Goal: Task Accomplishment & Management: Use online tool/utility

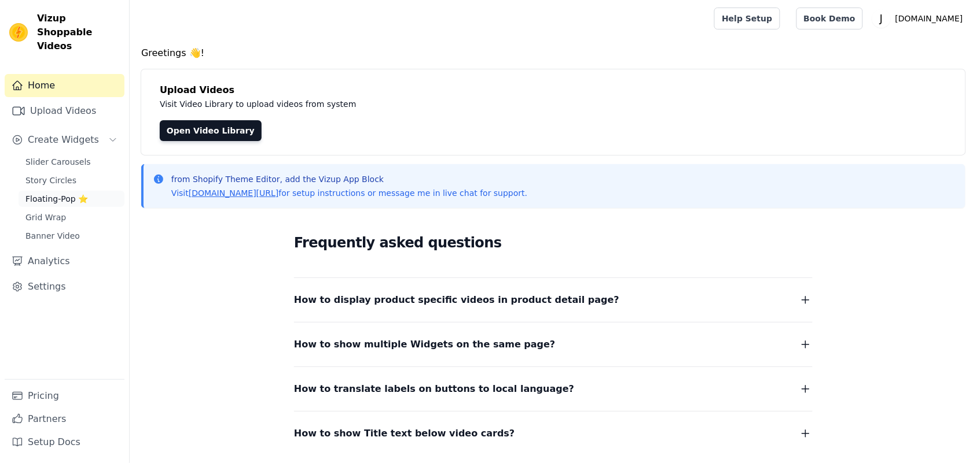
click at [47, 193] on span "Floating-Pop ⭐" at bounding box center [56, 199] width 62 height 12
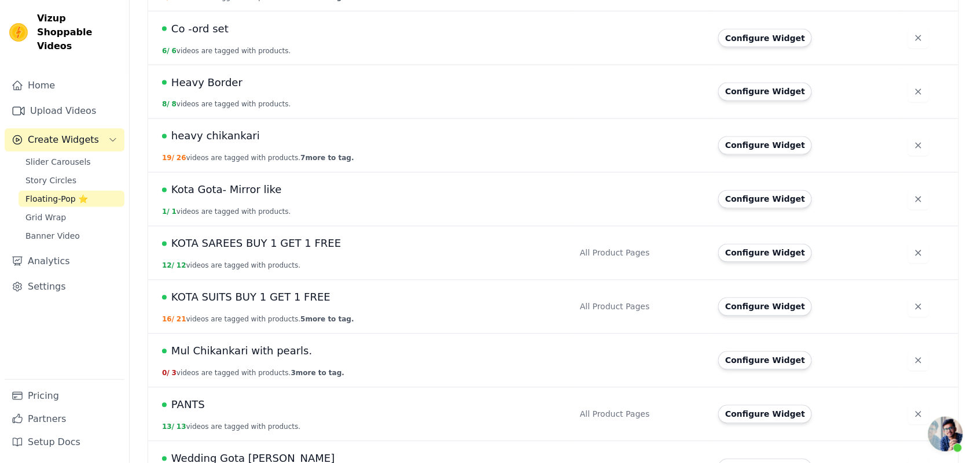
scroll to position [579, 0]
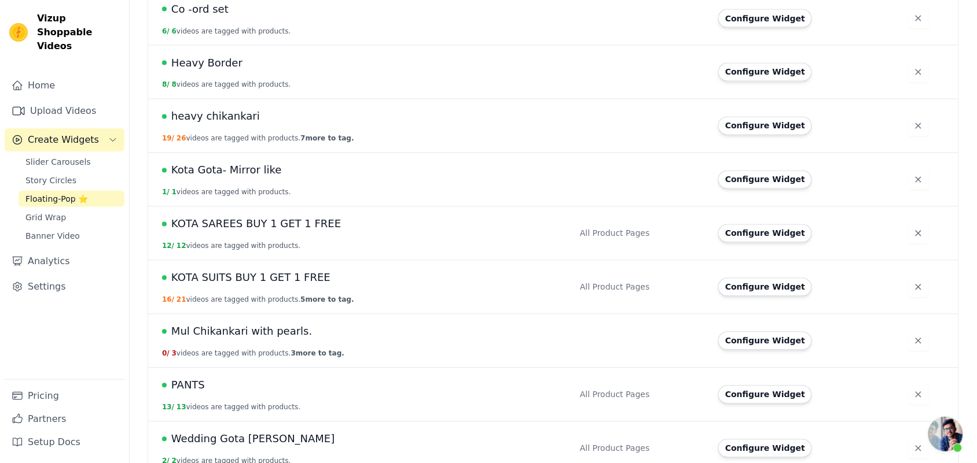
click at [248, 333] on span "Mul Chikankari with pearls." at bounding box center [241, 332] width 141 height 16
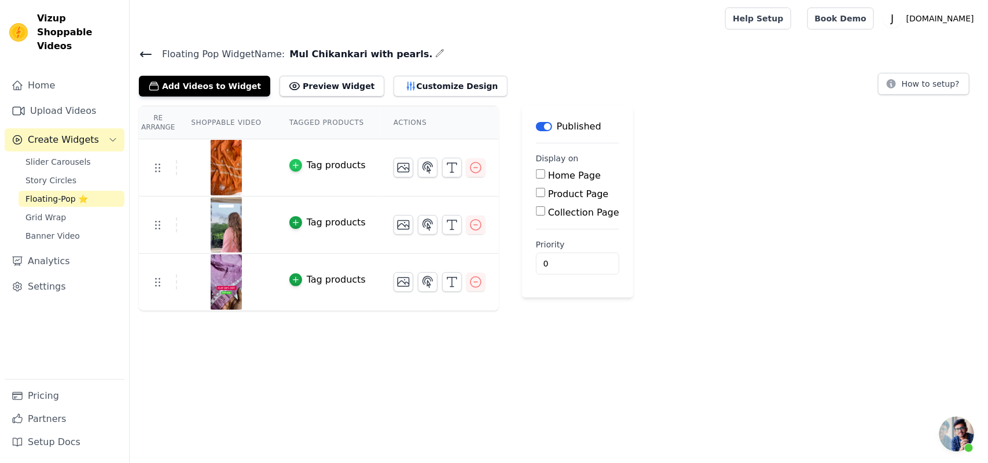
click at [292, 166] on icon "button" at bounding box center [296, 165] width 8 height 8
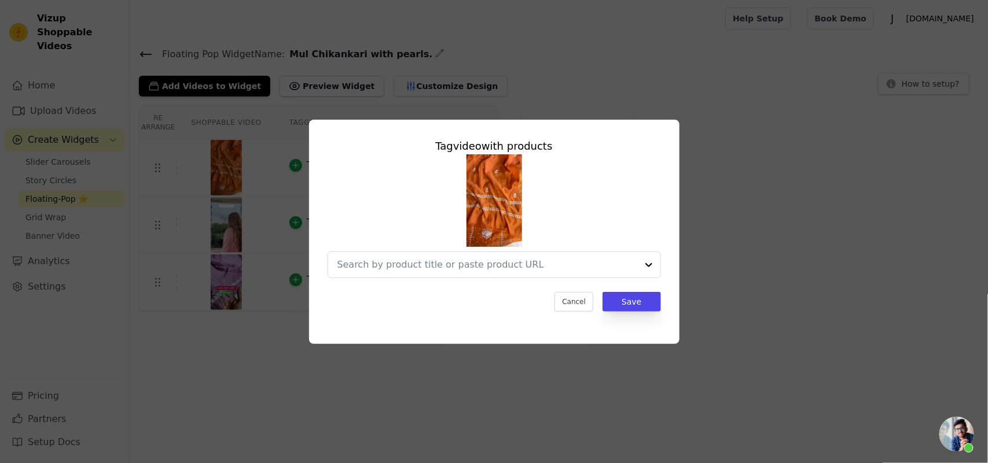
click at [804, 137] on div "Tag video with products Cancel Save" at bounding box center [494, 232] width 951 height 262
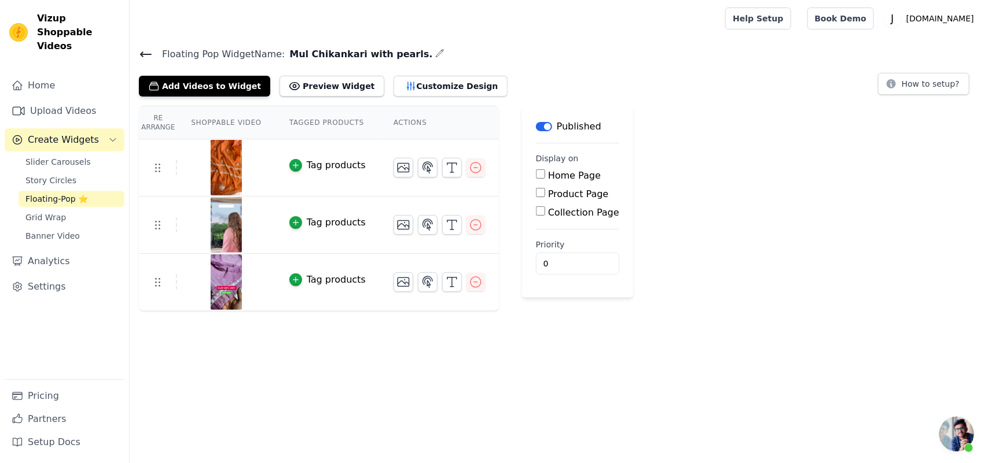
click at [293, 168] on button "Tag products" at bounding box center [327, 166] width 76 height 14
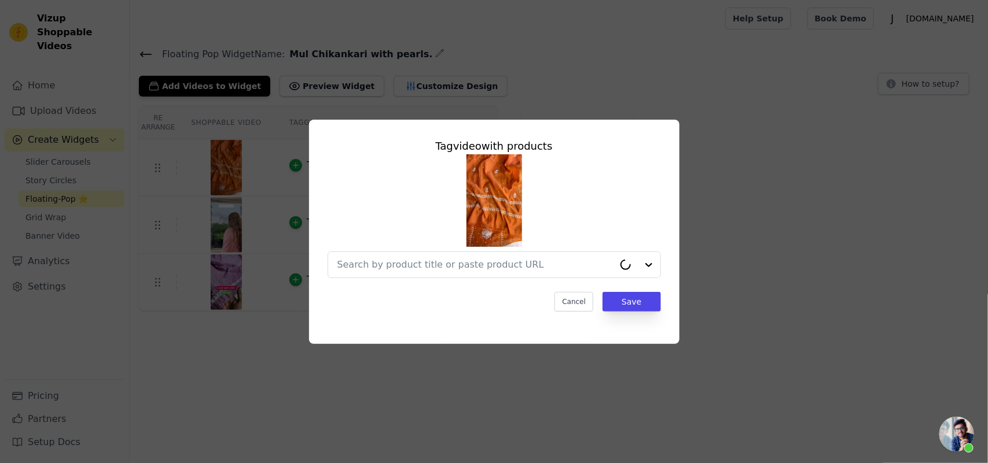
click at [289, 159] on button "Tag products" at bounding box center [327, 166] width 76 height 14
click at [375, 259] on input "text" at bounding box center [487, 265] width 300 height 14
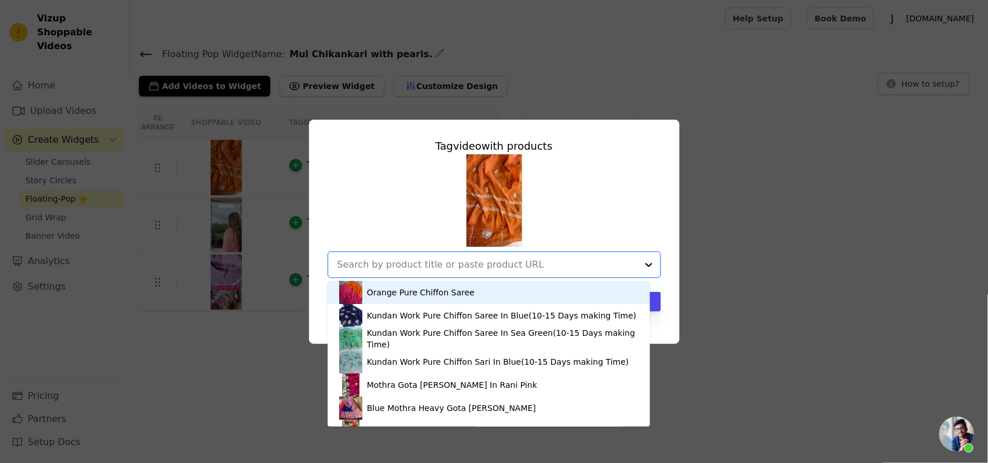
paste input "[URL][DOMAIN_NAME]"
type input "[URL][DOMAIN_NAME]"
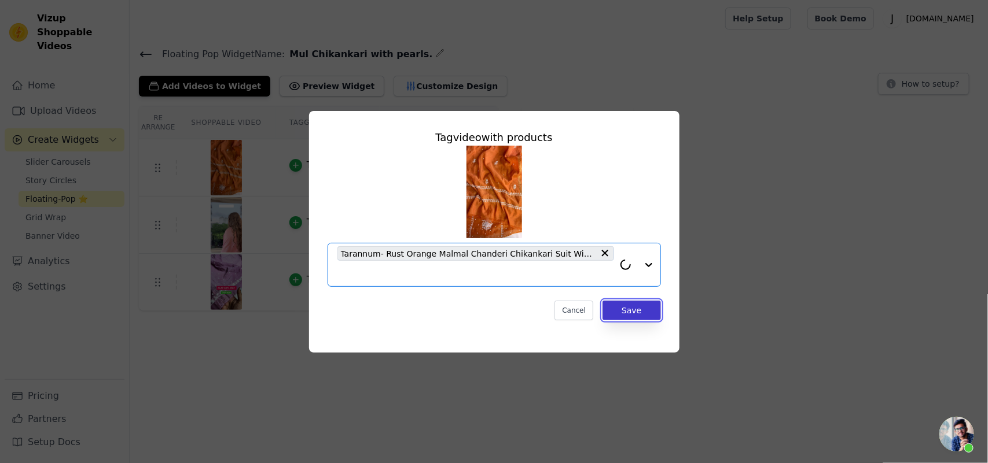
click at [646, 307] on button "Save" at bounding box center [631, 311] width 58 height 20
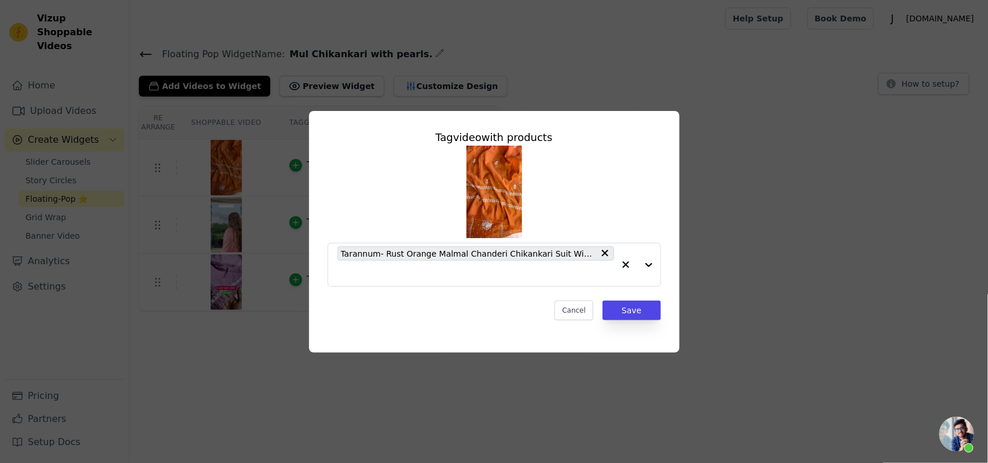
click at [753, 260] on div "Tag video with products Tarannum- Rust Orange Malmal Chanderi Chikankari Suit W…" at bounding box center [494, 232] width 951 height 279
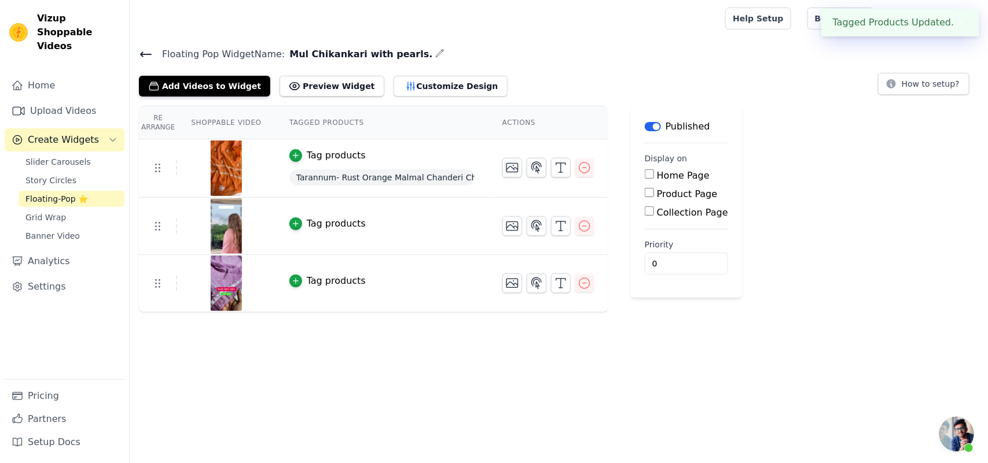
click at [307, 226] on div "Tag products" at bounding box center [336, 224] width 59 height 14
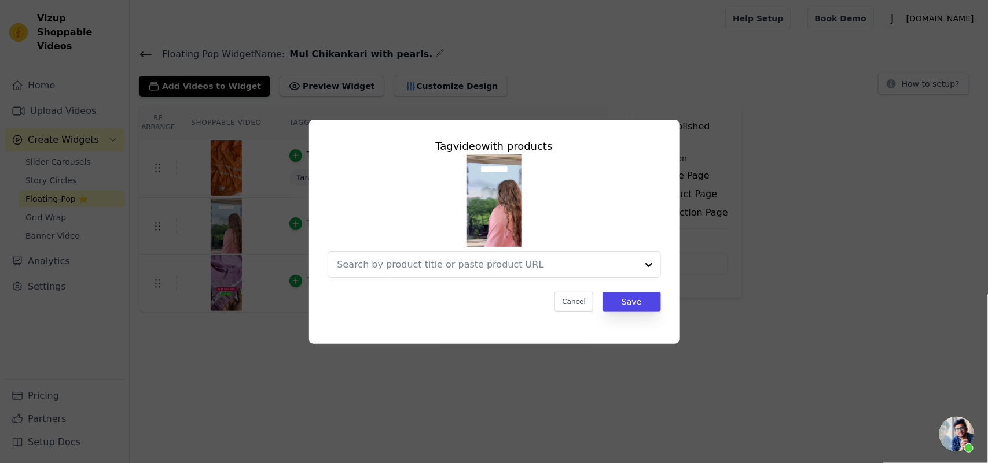
click at [510, 222] on img at bounding box center [494, 200] width 56 height 93
click at [420, 276] on div at bounding box center [487, 264] width 300 height 25
click at [406, 259] on input "text" at bounding box center [487, 265] width 300 height 14
paste input "[URL][DOMAIN_NAME]"
type input "[URL][DOMAIN_NAME]"
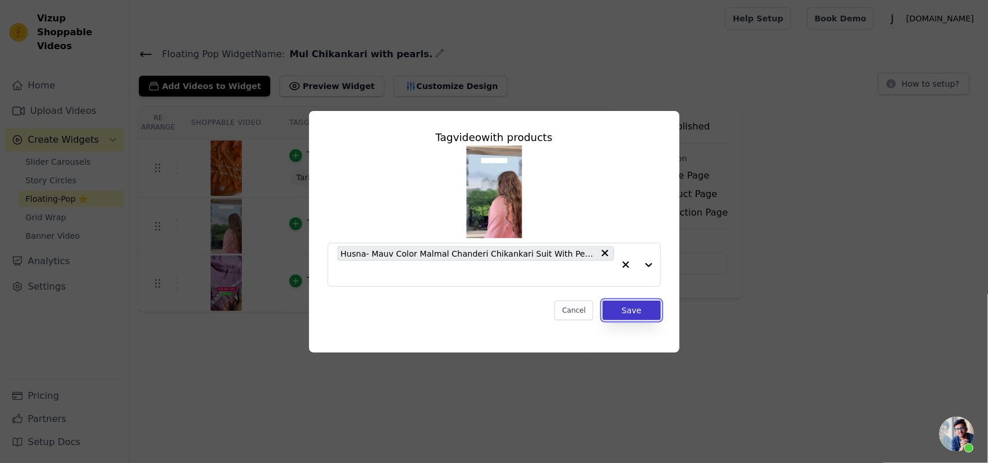
click at [623, 308] on button "Save" at bounding box center [631, 311] width 58 height 20
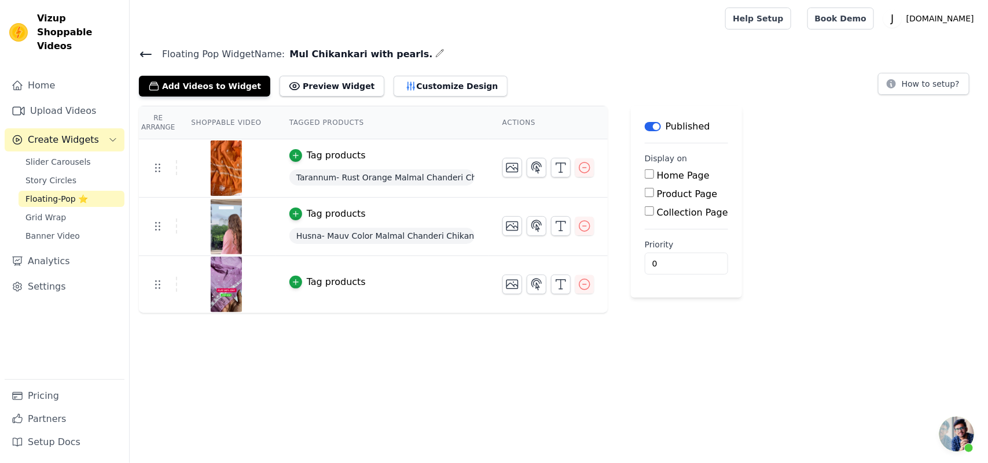
click at [311, 282] on div "Tag products" at bounding box center [336, 282] width 59 height 14
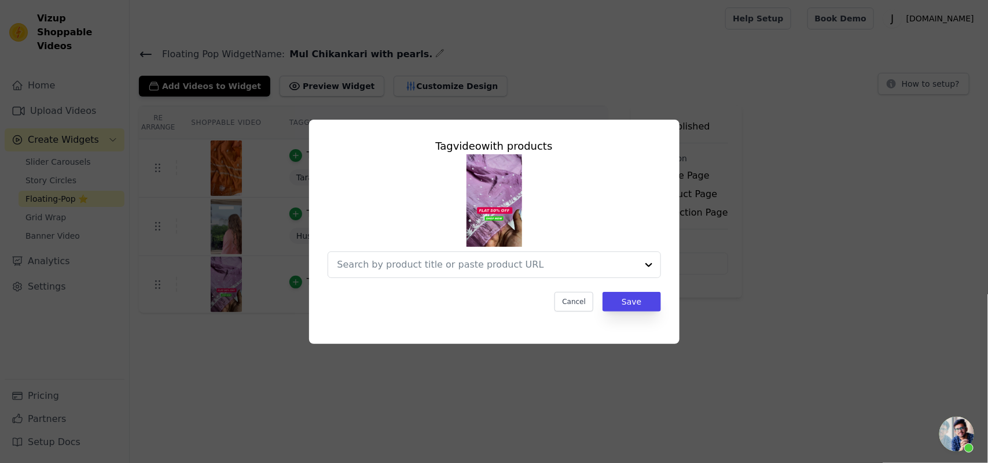
click at [635, 65] on div "Tag video with products Cancel Save" at bounding box center [494, 231] width 988 height 463
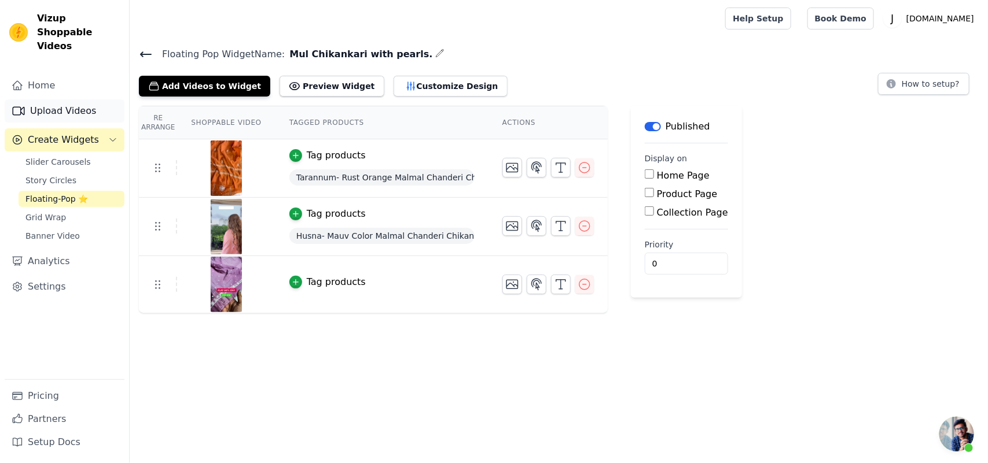
click at [32, 100] on link "Upload Videos" at bounding box center [65, 111] width 120 height 23
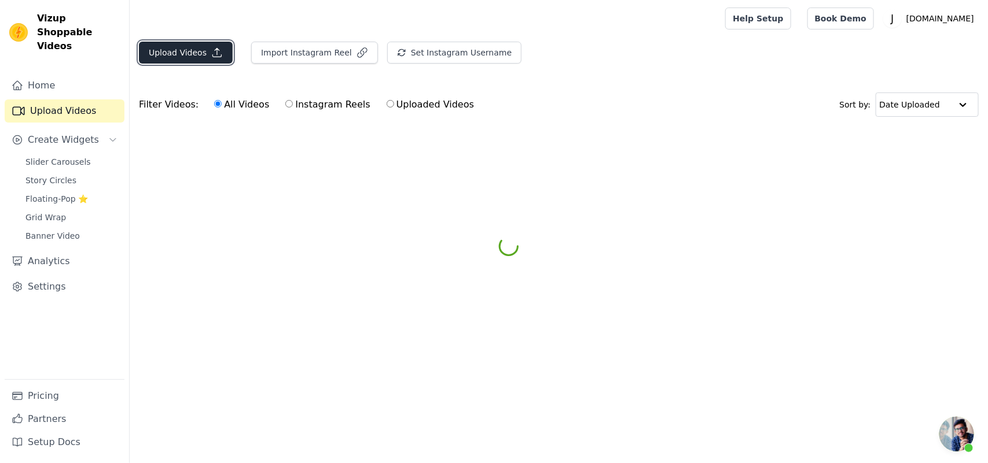
click at [200, 56] on button "Upload Videos" at bounding box center [186, 53] width 94 height 22
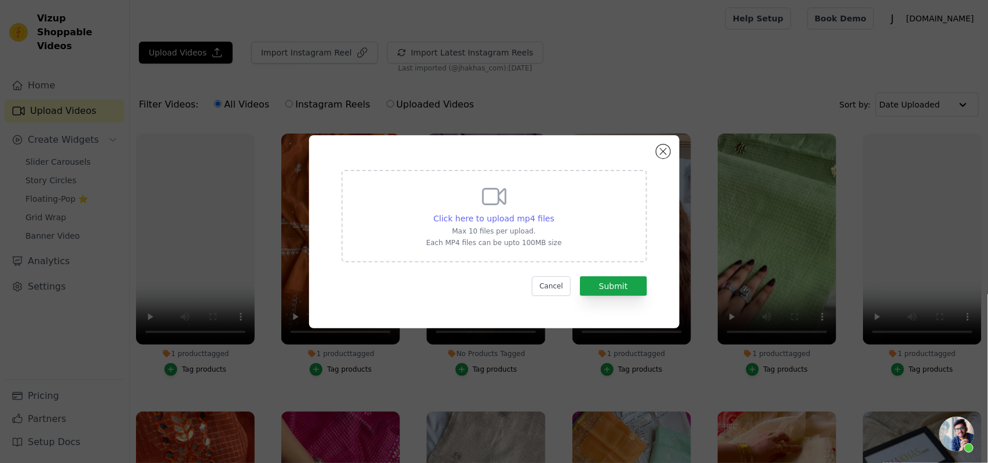
click at [473, 217] on span "Click here to upload mp4 files" at bounding box center [493, 218] width 121 height 9
click at [554, 213] on input "Click here to upload mp4 files Max 10 files per upload. Each MP4 files can be u…" at bounding box center [554, 212] width 1 height 1
click at [593, 290] on button "Submit" at bounding box center [613, 287] width 67 height 20
click at [661, 157] on button "Close modal" at bounding box center [663, 152] width 14 height 14
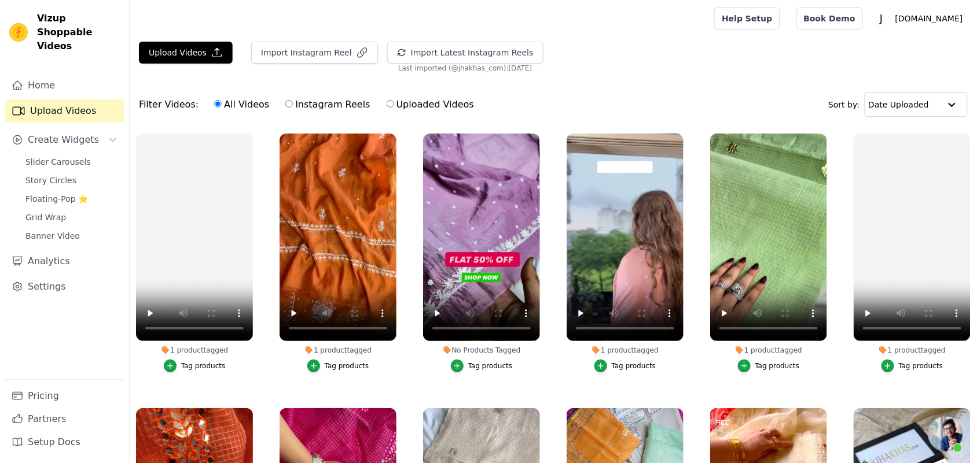
click at [663, 60] on div "Upload Videos Import Instagram Reel Import Latest Instagram Reels Import Latest…" at bounding box center [553, 57] width 847 height 31
click at [368, 103] on div "All Videos Instagram Reels Uploaded Videos" at bounding box center [344, 104] width 273 height 27
click at [211, 53] on icon "button" at bounding box center [217, 53] width 12 height 12
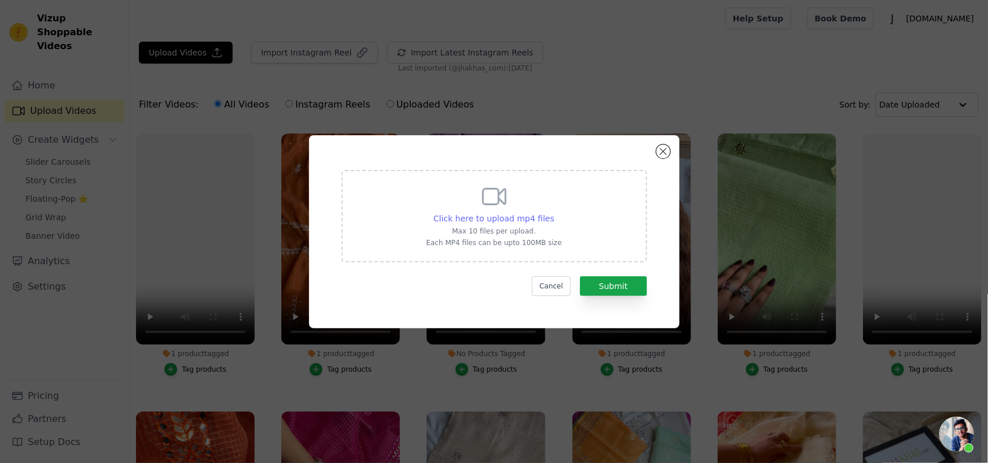
click at [487, 218] on span "Click here to upload mp4 files" at bounding box center [493, 218] width 121 height 9
click at [554, 213] on input "Click here to upload mp4 files Max 10 files per upload. Each MP4 files can be u…" at bounding box center [554, 212] width 1 height 1
type input "C:\fakepath\pink without text.mov"
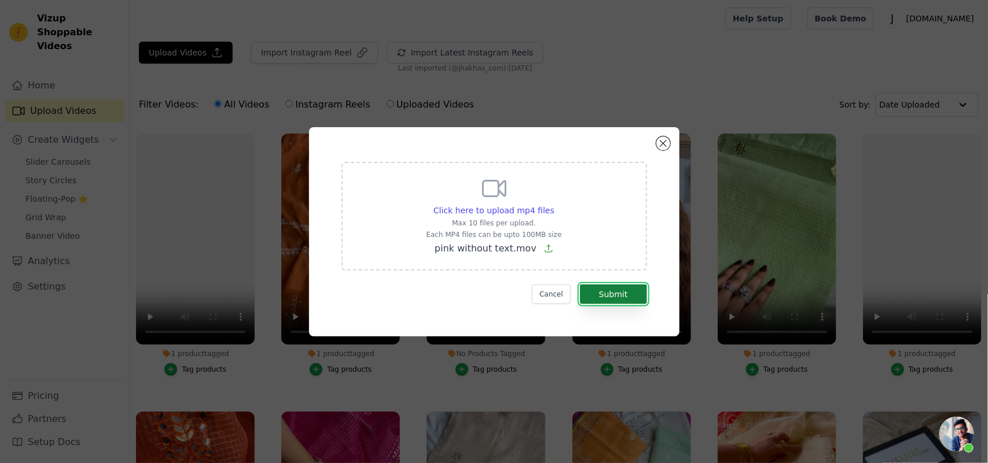
click at [614, 295] on button "Submit" at bounding box center [613, 295] width 67 height 20
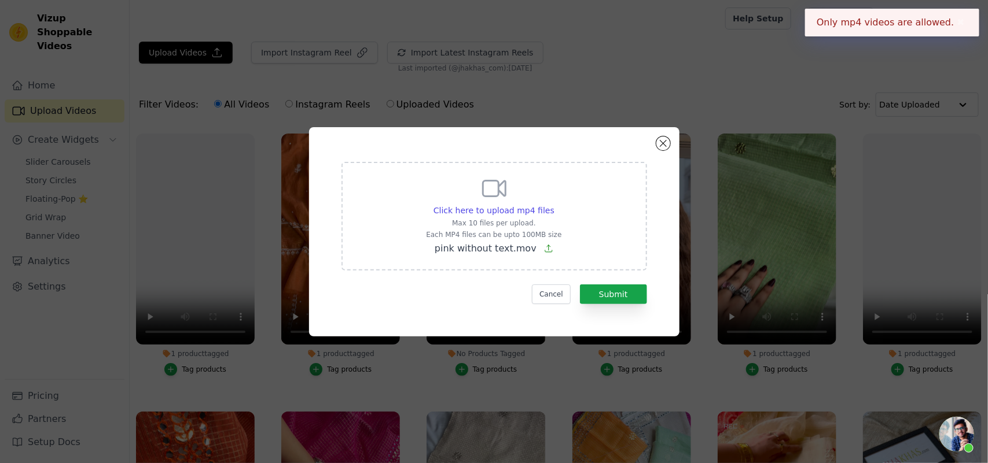
click at [834, 19] on div "Only mp4 videos are allowed. ✖" at bounding box center [892, 23] width 174 height 28
click at [544, 252] on icon at bounding box center [548, 248] width 9 height 9
click at [554, 205] on input "Click here to upload mp4 files Max 10 files per upload. Each MP4 files can be u…" at bounding box center [554, 204] width 1 height 1
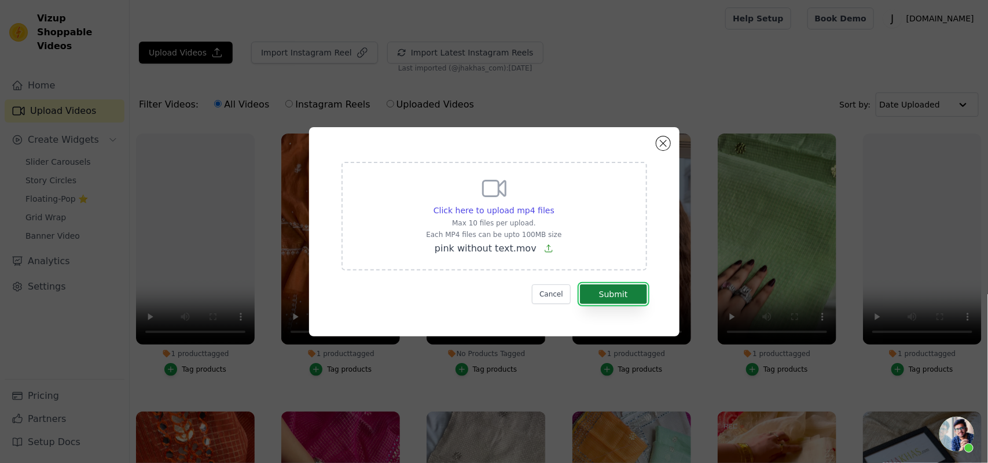
click at [594, 294] on button "Submit" at bounding box center [613, 295] width 67 height 20
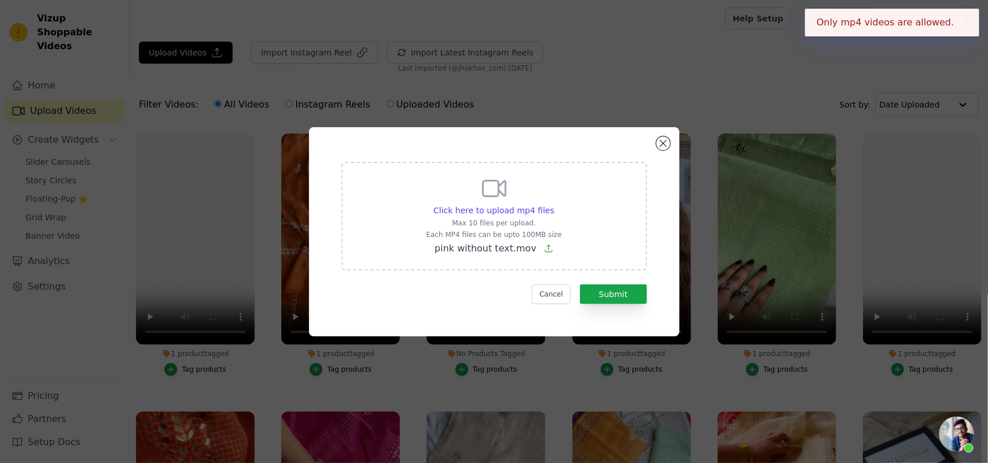
click at [955, 24] on button "✖" at bounding box center [960, 23] width 13 height 14
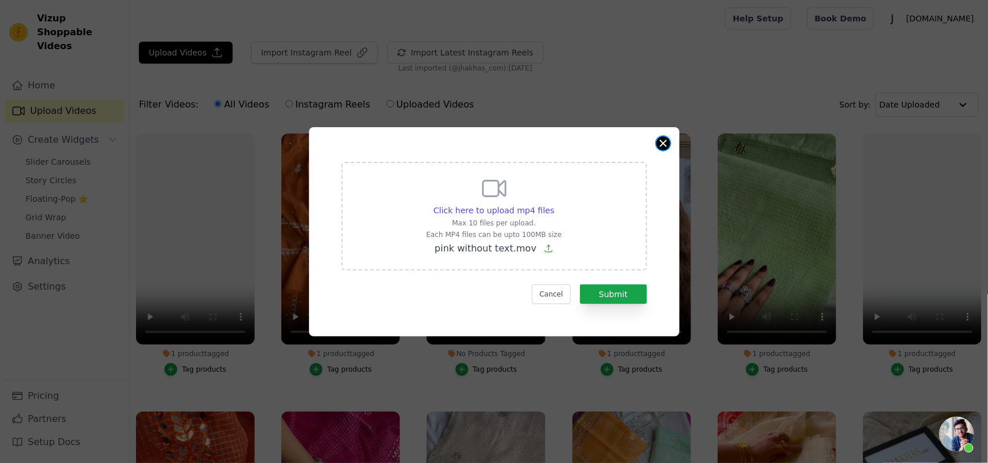
click at [661, 146] on button "Close modal" at bounding box center [663, 144] width 14 height 14
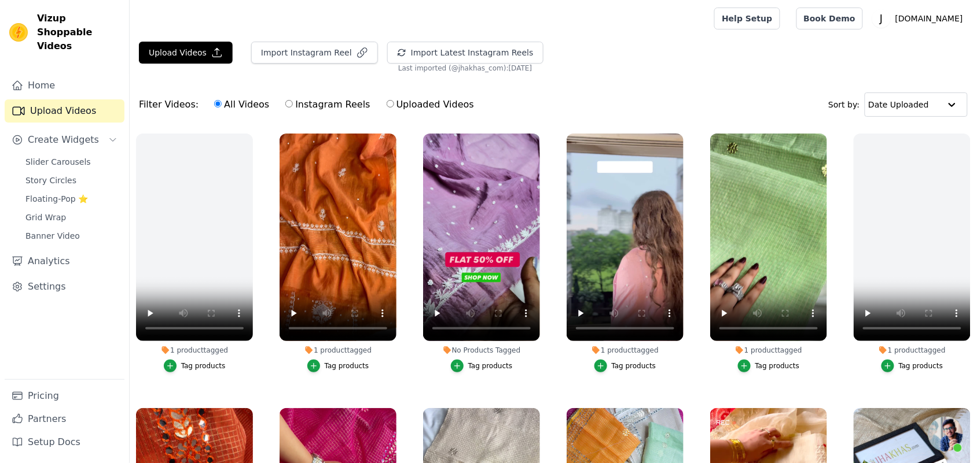
click at [285, 102] on input "Instagram Reels" at bounding box center [289, 104] width 8 height 8
radio input "true"
click at [386, 105] on label "Uploaded Videos" at bounding box center [430, 104] width 89 height 15
click at [386, 105] on input "Uploaded Videos" at bounding box center [390, 104] width 8 height 8
radio input "true"
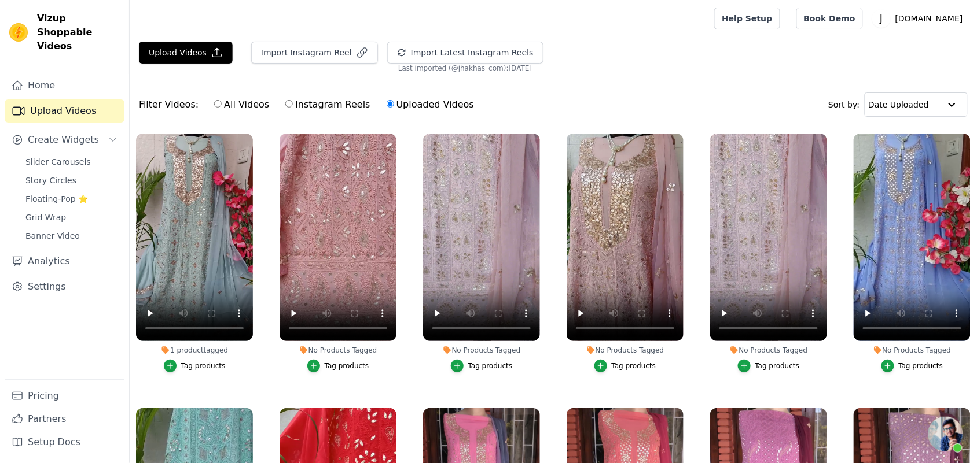
click at [386, 102] on input "Uploaded Videos" at bounding box center [390, 104] width 8 height 8
click at [28, 100] on link "Upload Videos" at bounding box center [65, 111] width 120 height 23
click at [154, 61] on button "Upload Videos" at bounding box center [186, 53] width 94 height 22
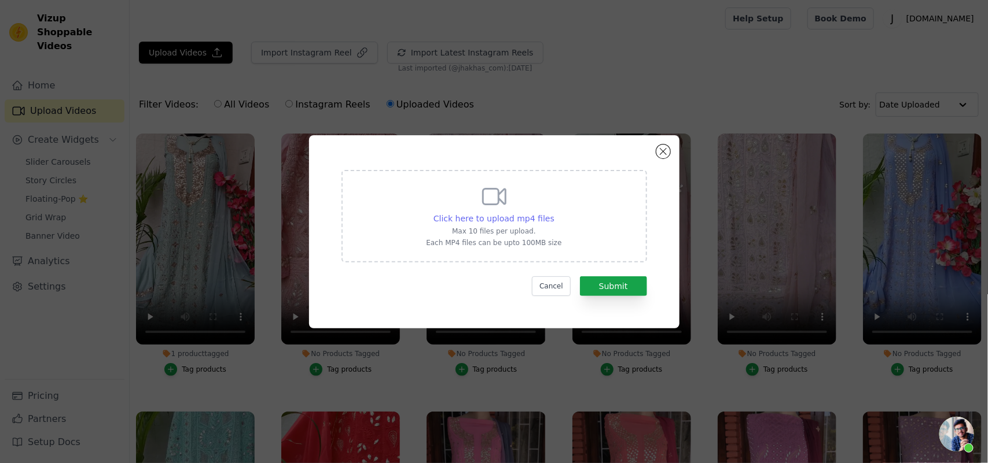
click at [498, 219] on span "Click here to upload mp4 files" at bounding box center [493, 218] width 121 height 9
click at [554, 213] on input "Click here to upload mp4 files Max 10 files per upload. Each MP4 files can be u…" at bounding box center [554, 212] width 1 height 1
click at [608, 84] on div "Click here to upload mp4 files Max 10 files per upload. Each MP4 files can be u…" at bounding box center [494, 231] width 988 height 463
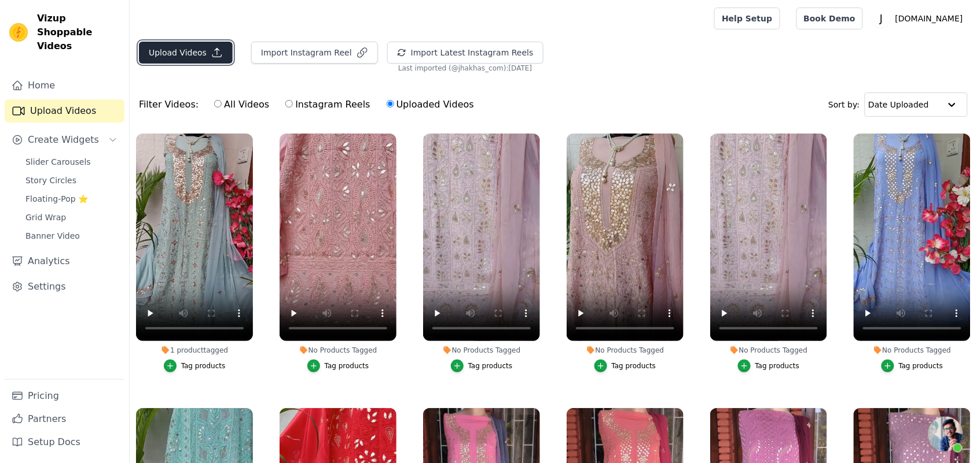
click at [178, 55] on button "Upload Videos" at bounding box center [186, 53] width 94 height 22
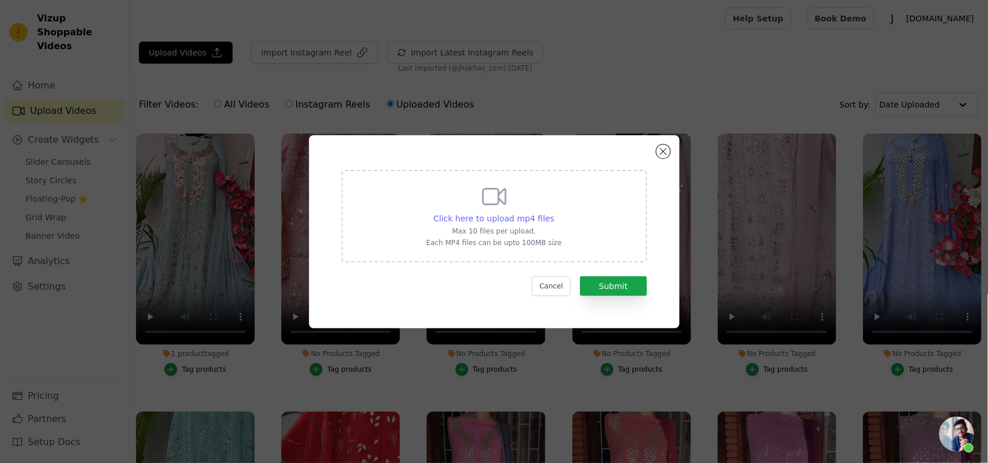
click at [469, 218] on span "Click here to upload mp4 files" at bounding box center [493, 218] width 121 height 9
click at [554, 213] on input "Click here to upload mp4 files Max 10 files per upload. Each MP4 files can be u…" at bounding box center [554, 212] width 1 height 1
type input "C:\fakepath\pink without text.mov"
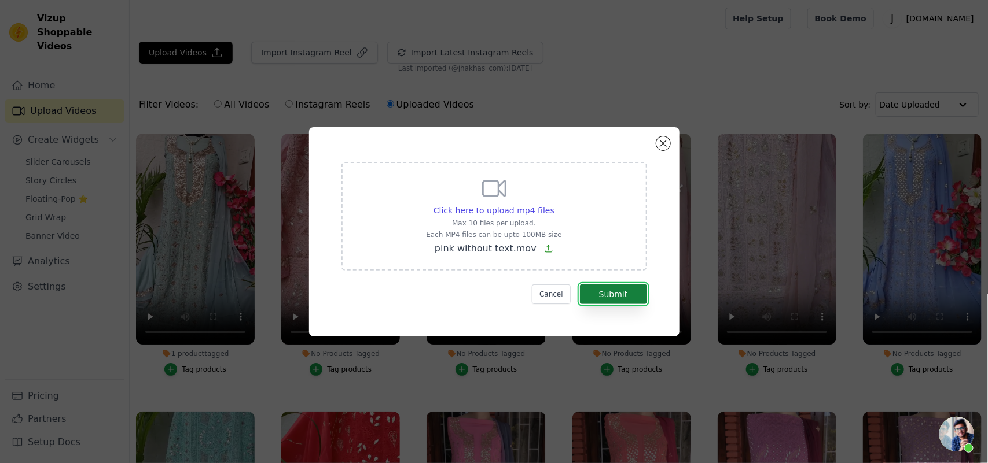
click at [605, 296] on button "Submit" at bounding box center [613, 295] width 67 height 20
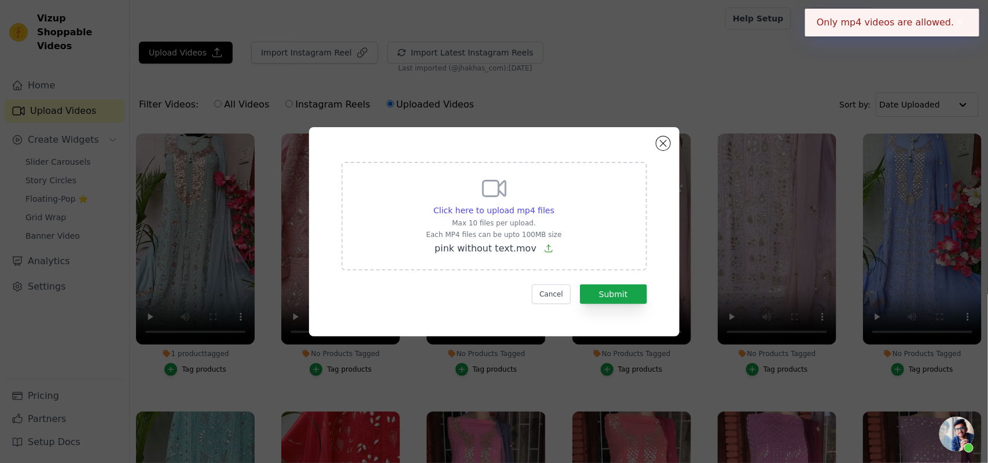
click at [675, 91] on div "Click here to upload mp4 files Max 10 files per upload. Each MP4 files can be u…" at bounding box center [494, 231] width 988 height 463
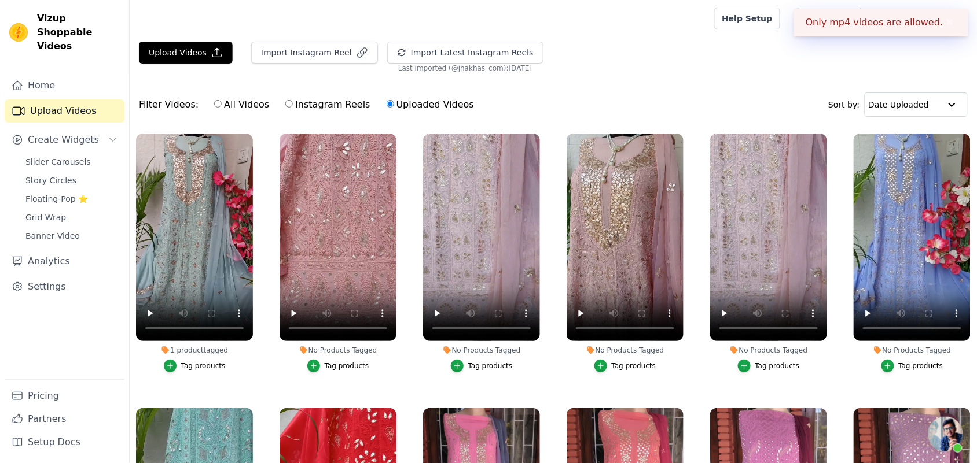
click at [713, 47] on div "Upload Videos Import Instagram Reel Import Latest Instagram Reels Import Latest…" at bounding box center [553, 57] width 847 height 31
